Goal: Information Seeking & Learning: Find contact information

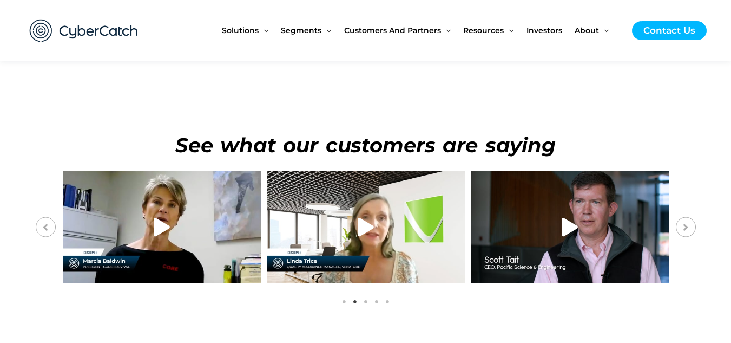
scroll to position [3811, 0]
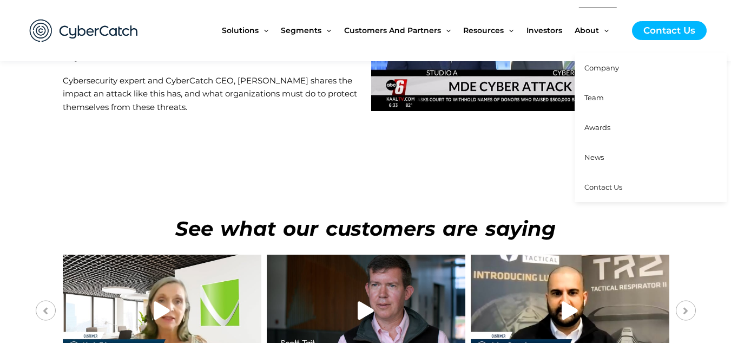
click at [607, 77] on link "Company" at bounding box center [651, 68] width 152 height 30
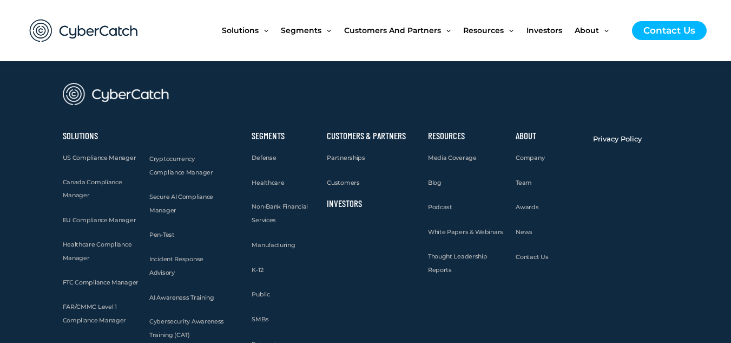
scroll to position [1535, 0]
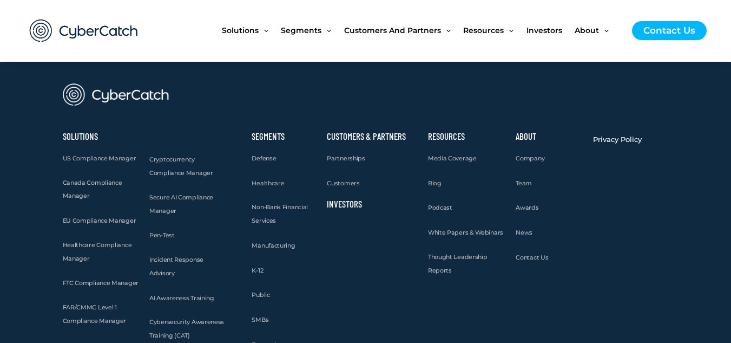
click at [172, 267] on div "Cryptocurrency Compliance Manager Secure AI Compliance Manager Pen-Test Inciden…" at bounding box center [189, 249] width 90 height 245
click at [174, 262] on span "Incident Response Advisory" at bounding box center [176, 265] width 54 height 21
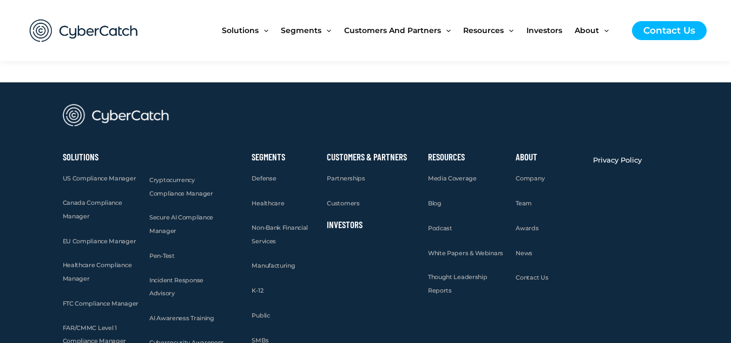
scroll to position [1953, 0]
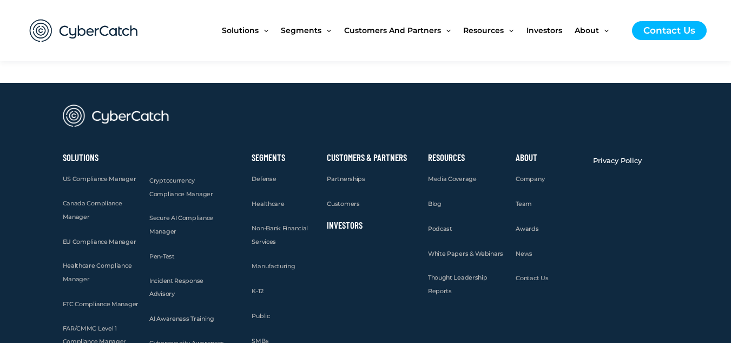
click at [186, 273] on div "Cryptocurrency Compliance Manager Secure AI Compliance Manager Pen-Test Inciden…" at bounding box center [189, 270] width 90 height 245
click at [188, 276] on span "Incident Response Advisory" at bounding box center [176, 286] width 54 height 21
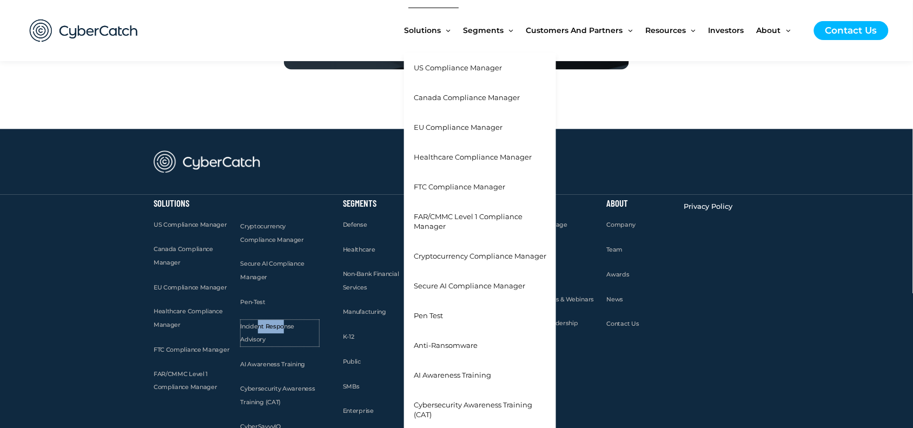
scroll to position [1935, 0]
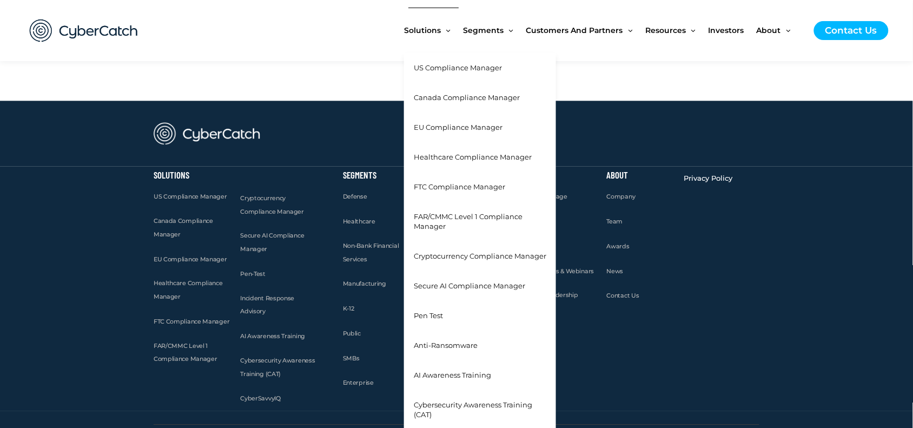
click at [434, 34] on span "Solutions" at bounding box center [422, 30] width 37 height 45
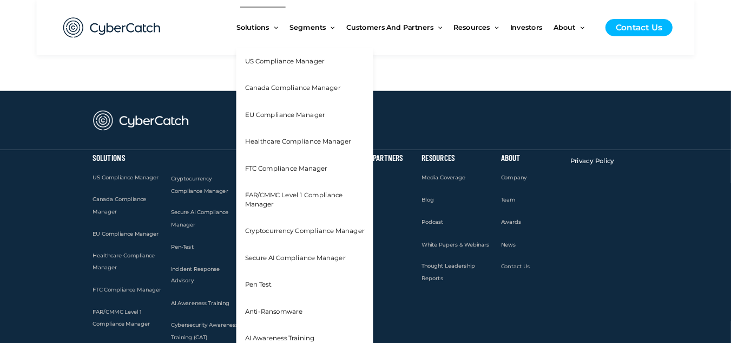
scroll to position [1936, 0]
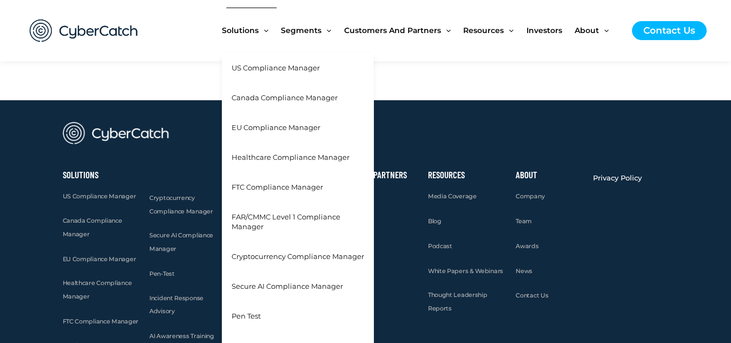
click at [243, 34] on span "Solutions" at bounding box center [240, 30] width 37 height 45
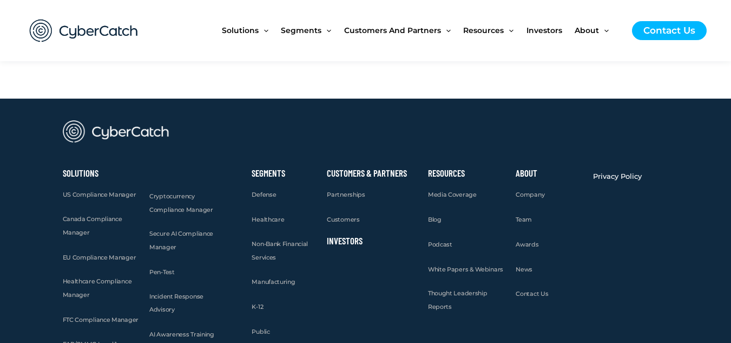
scroll to position [2031, 0]
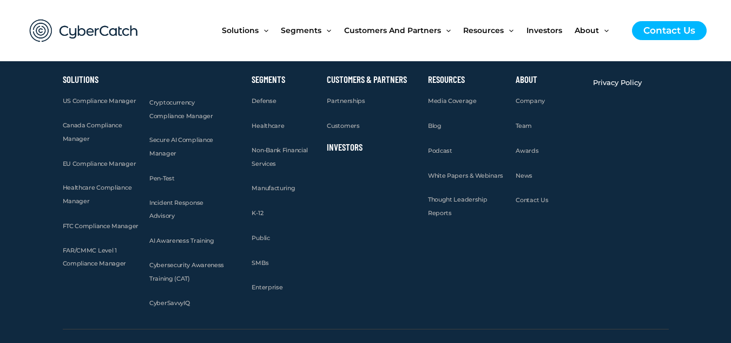
click at [219, 196] on div "Incident Response Advisory" at bounding box center [188, 209] width 79 height 27
click at [203, 199] on span "Incident Response Advisory" at bounding box center [176, 209] width 54 height 21
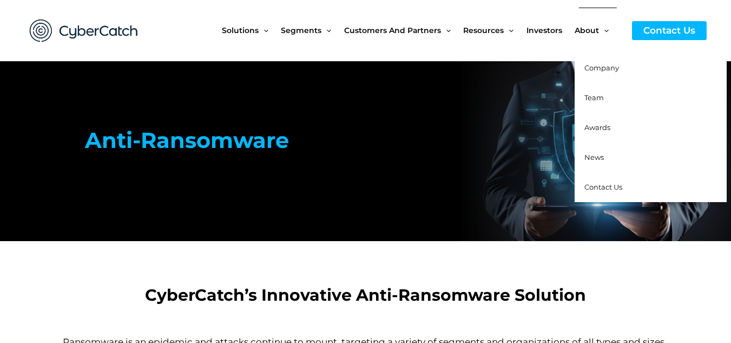
click at [599, 101] on span "Team" at bounding box center [593, 97] width 19 height 9
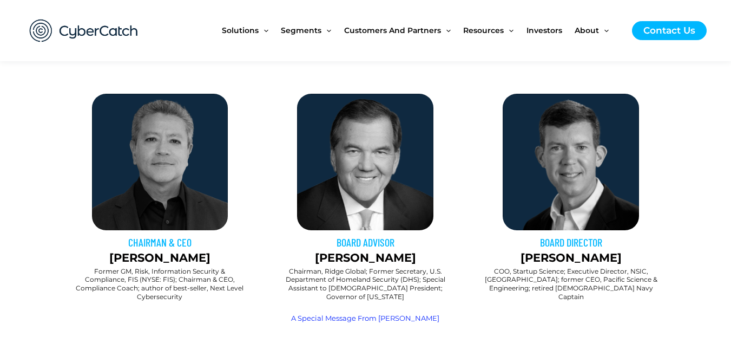
scroll to position [379, 0]
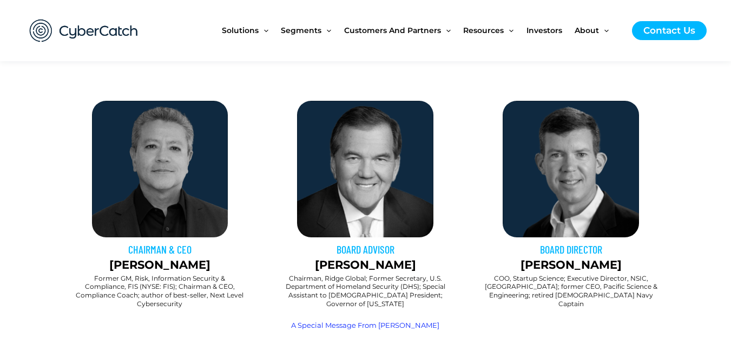
click at [145, 261] on p "[PERSON_NAME]" at bounding box center [160, 264] width 195 height 17
copy p "[PERSON_NAME]"
drag, startPoint x: 145, startPoint y: 261, endPoint x: 165, endPoint y: 261, distance: 20.0
click at [165, 261] on p "[PERSON_NAME]" at bounding box center [160, 264] width 195 height 17
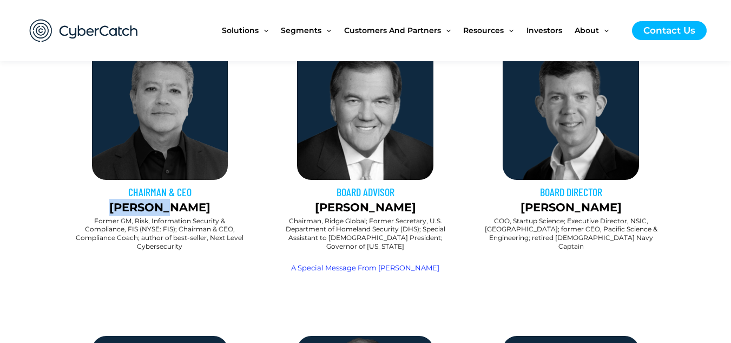
scroll to position [433, 0]
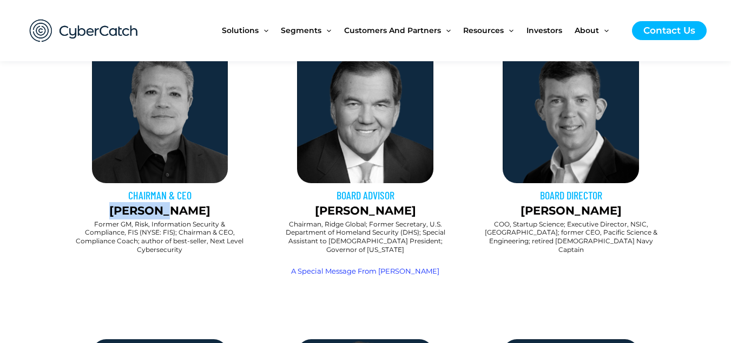
copy p "[PERSON_NAME]"
click at [142, 214] on p "[PERSON_NAME]" at bounding box center [160, 210] width 195 height 17
drag, startPoint x: 142, startPoint y: 214, endPoint x: 156, endPoint y: 213, distance: 13.5
click at [156, 213] on p "[PERSON_NAME]" at bounding box center [160, 210] width 195 height 17
click at [142, 189] on h3 "CHAIRMAN & CEO" at bounding box center [160, 195] width 195 height 14
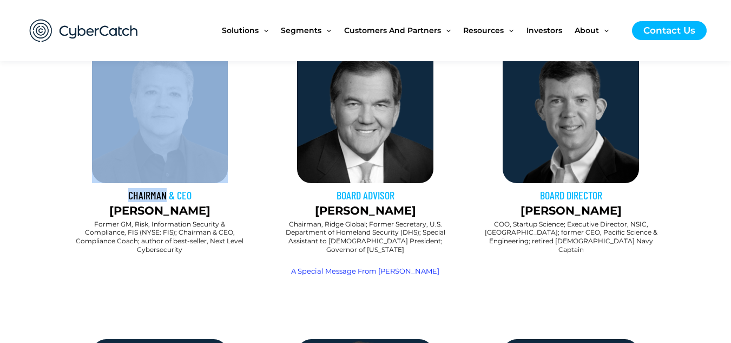
drag, startPoint x: 142, startPoint y: 189, endPoint x: 196, endPoint y: 187, distance: 53.6
click at [196, 187] on div "CHAIRMAN & CEO [PERSON_NAME]" at bounding box center [160, 133] width 195 height 173
copy div "CHAIRMAN"
click at [166, 194] on h3 "CHAIRMAN & CEO" at bounding box center [160, 195] width 195 height 14
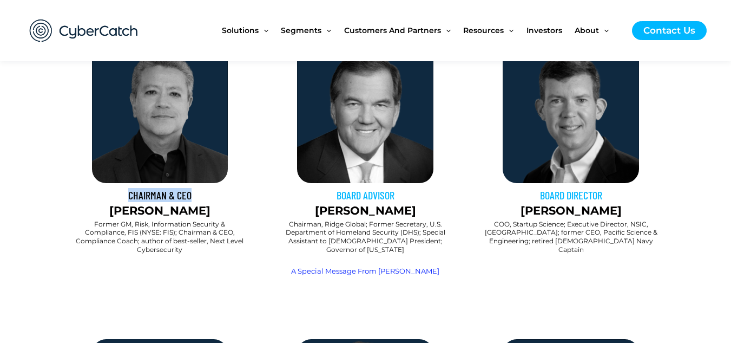
drag, startPoint x: 166, startPoint y: 194, endPoint x: 199, endPoint y: 192, distance: 33.6
click at [199, 192] on h3 "CHAIRMAN & CEO" at bounding box center [160, 195] width 195 height 14
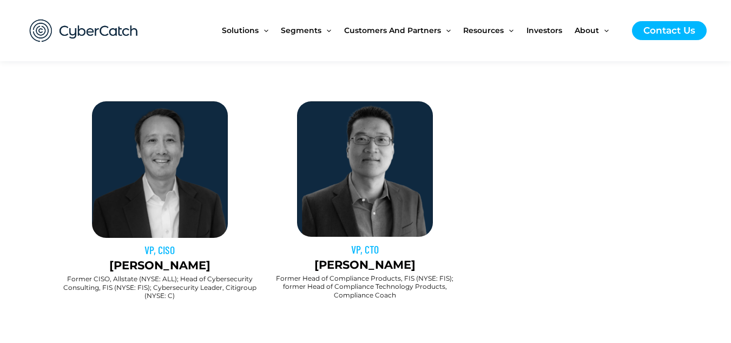
scroll to position [920, 0]
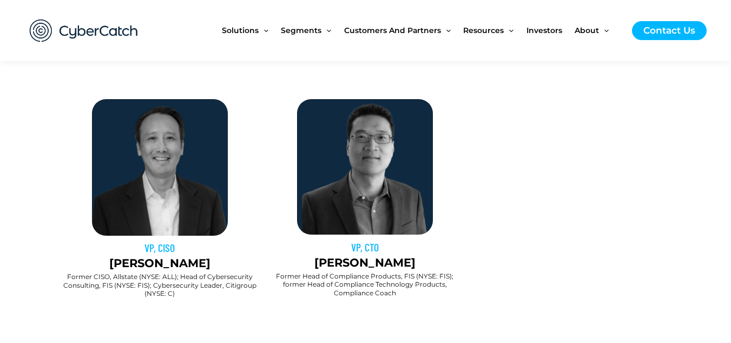
click at [342, 256] on p "[PERSON_NAME]" at bounding box center [365, 262] width 194 height 17
copy p "[PERSON_NAME]"
drag, startPoint x: 342, startPoint y: 256, endPoint x: 376, endPoint y: 256, distance: 33.6
click at [376, 256] on p "[PERSON_NAME]" at bounding box center [365, 262] width 194 height 17
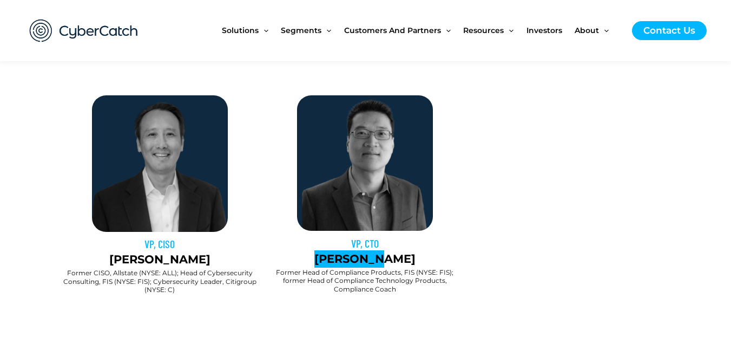
scroll to position [976, 0]
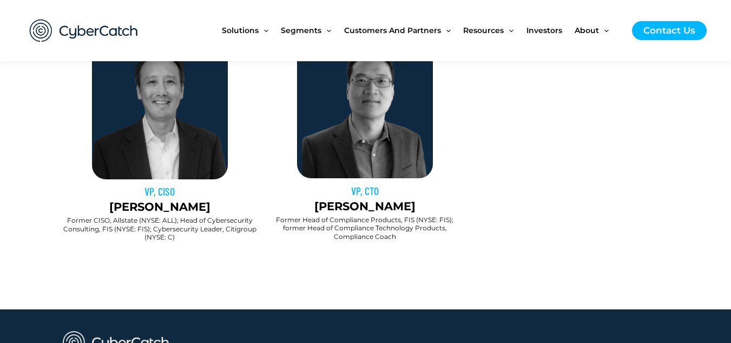
click at [350, 183] on h3 "VP, CTO" at bounding box center [365, 190] width 194 height 14
copy h3 "VP, CTO"
drag, startPoint x: 350, startPoint y: 183, endPoint x: 372, endPoint y: 184, distance: 22.2
click at [372, 184] on h3 "VP, CTO" at bounding box center [365, 190] width 194 height 14
copy h3 "VP, CTO"
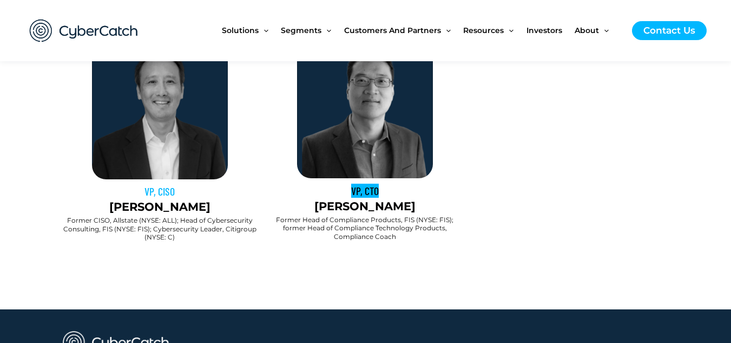
scroll to position [922, 0]
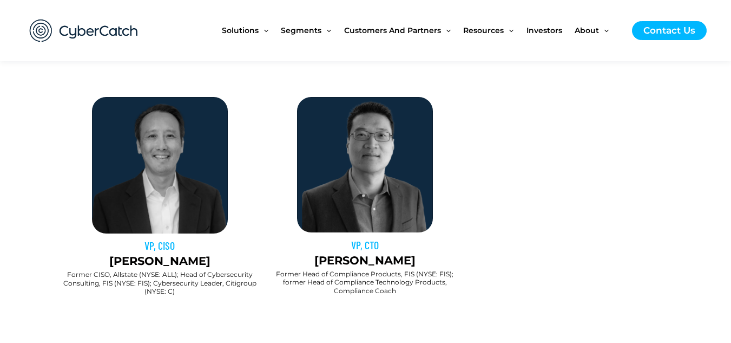
click at [134, 252] on p "[PERSON_NAME]" at bounding box center [160, 260] width 195 height 17
drag, startPoint x: 134, startPoint y: 252, endPoint x: 170, endPoint y: 248, distance: 36.4
click at [170, 252] on p "[PERSON_NAME]" at bounding box center [160, 260] width 195 height 17
copy p "[PERSON_NAME]"
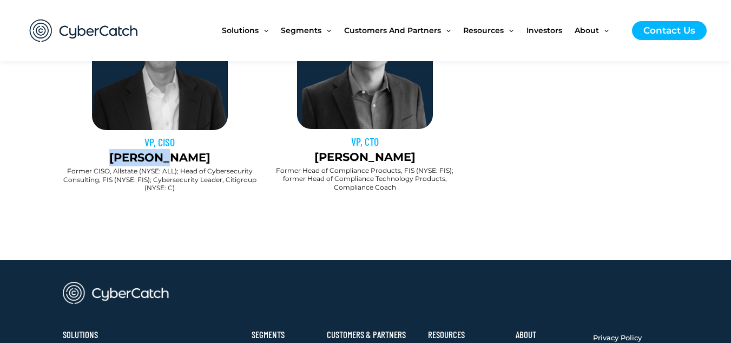
scroll to position [1030, 0]
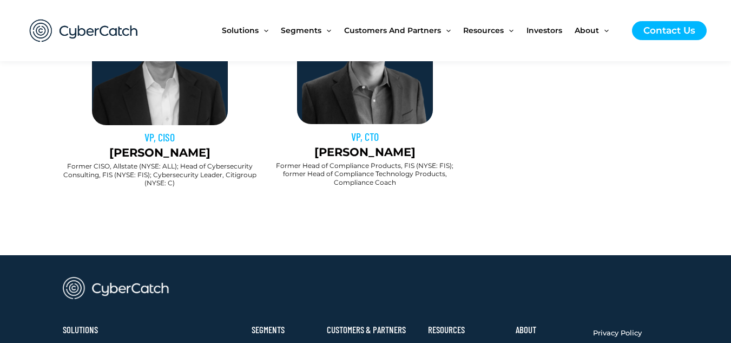
click at [145, 130] on h3 "VP, CISO" at bounding box center [160, 137] width 195 height 14
copy h3 "VP, CISO"
drag, startPoint x: 145, startPoint y: 124, endPoint x: 156, endPoint y: 124, distance: 11.4
click at [156, 130] on h3 "VP, CISO" at bounding box center [160, 137] width 195 height 14
